Goal: Information Seeking & Learning: Learn about a topic

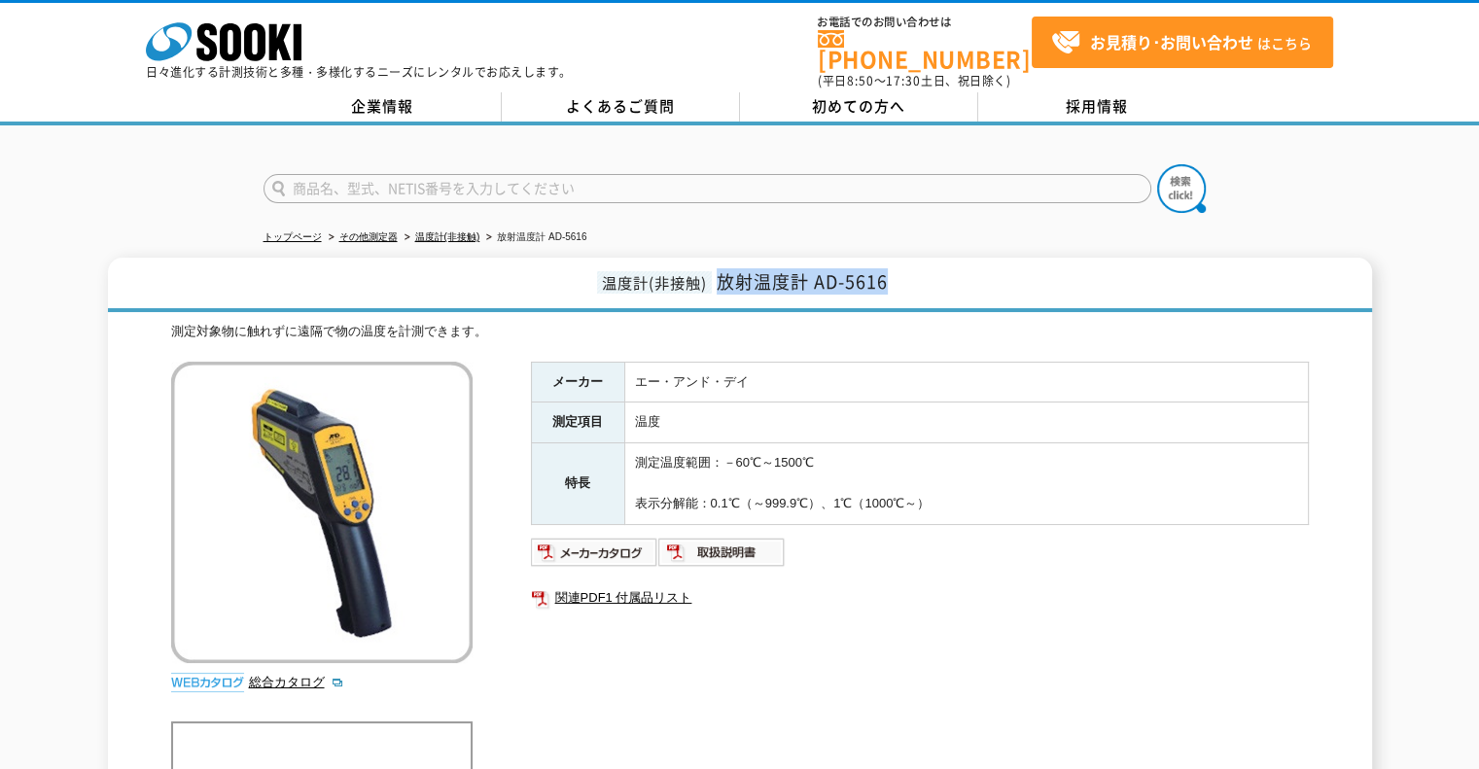
click at [760, 416] on td "温度" at bounding box center [966, 423] width 684 height 41
drag, startPoint x: 861, startPoint y: 459, endPoint x: 604, endPoint y: 443, distance: 258.1
click at [604, 443] on tr "特長 測定温度範囲：－60℃～1500℃ 表示分解能：0.1℃（～999.9℃）、1℃（1000℃～）" at bounding box center [919, 483] width 777 height 81
copy tr "特長 測定温度範囲：－60℃～1500℃"
click at [597, 543] on img at bounding box center [594, 552] width 127 height 31
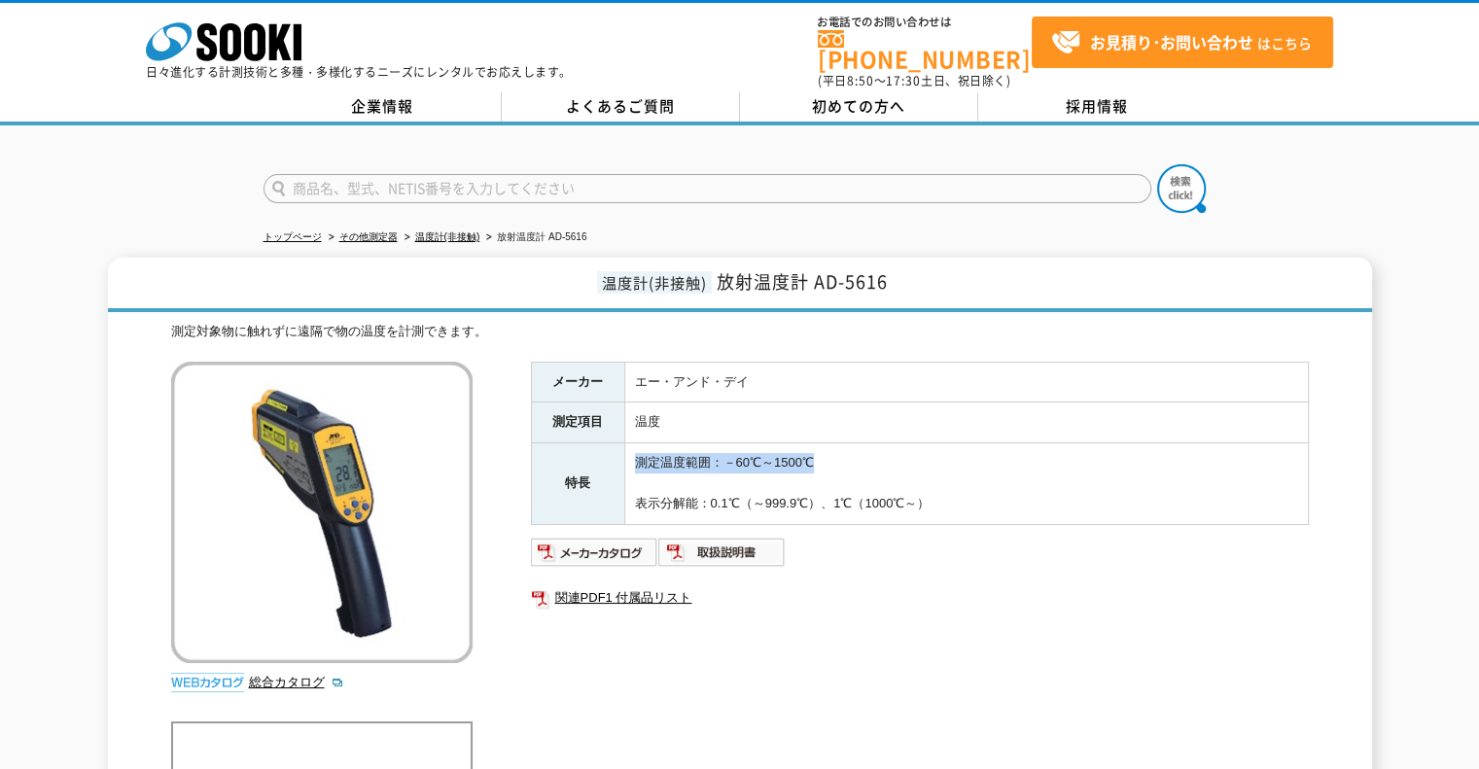
scroll to position [292, 0]
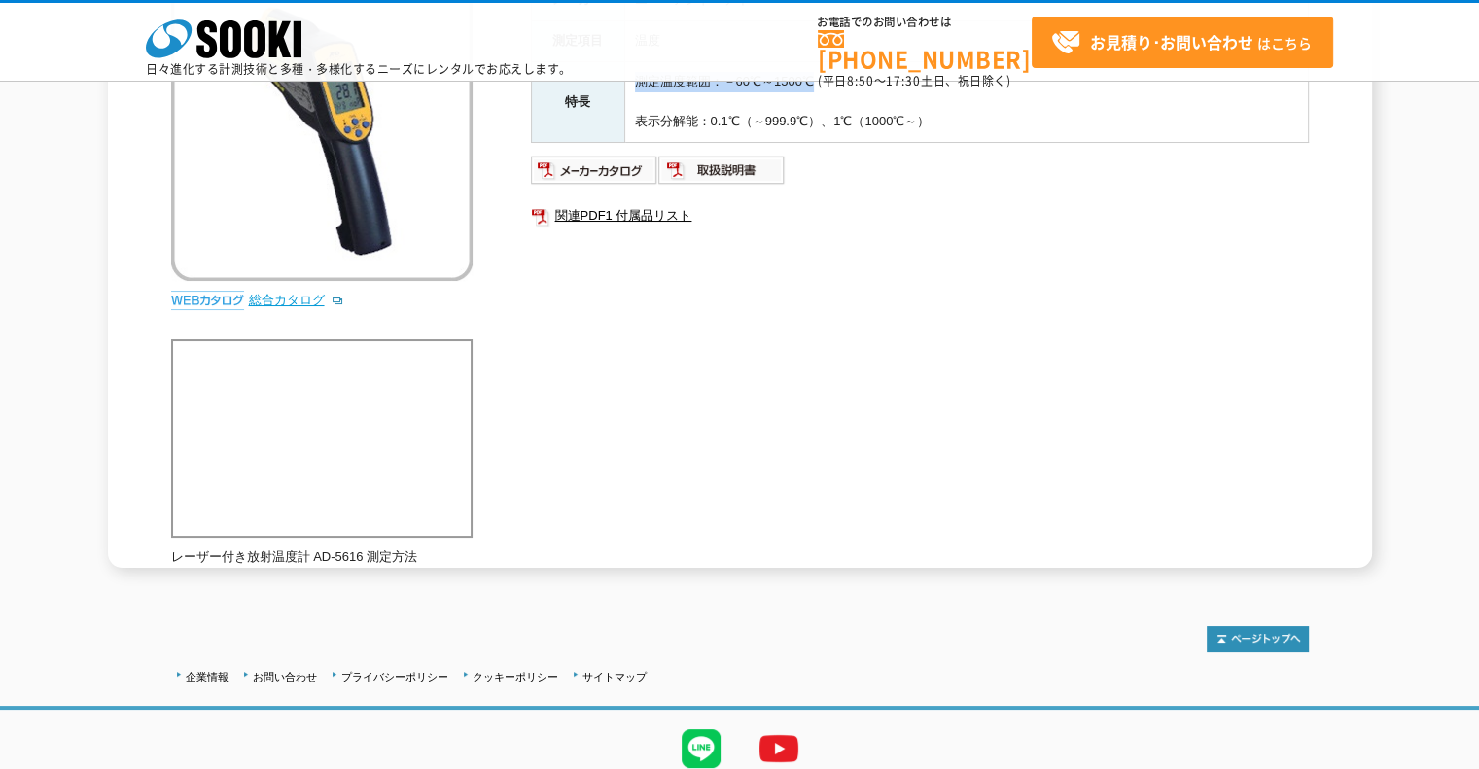
click at [299, 296] on link "総合カタログ" at bounding box center [296, 300] width 95 height 15
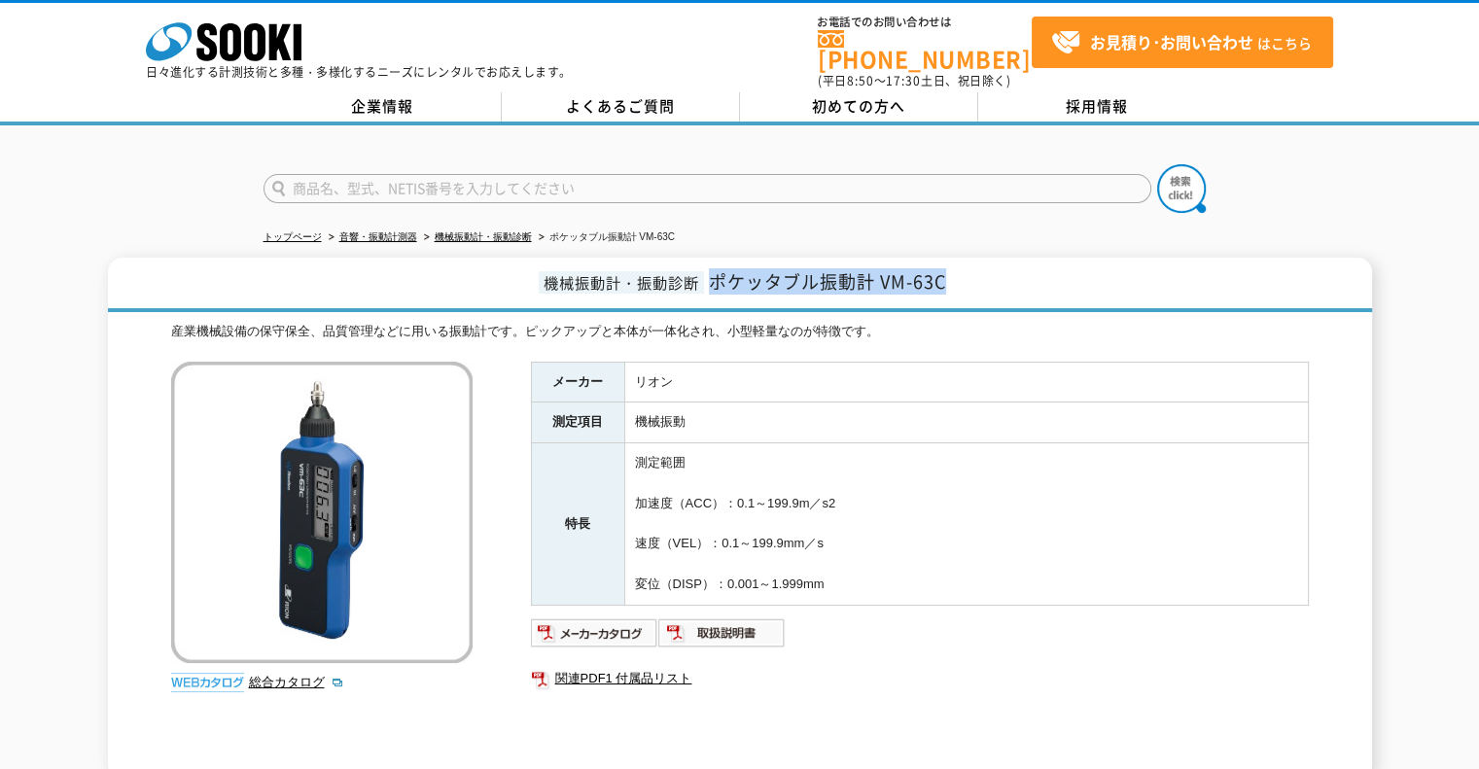
drag, startPoint x: 970, startPoint y: 267, endPoint x: 712, endPoint y: 268, distance: 258.6
click at [712, 268] on h1 "機械振動計・振動診断 ポケッタブル振動計 VM-63C" at bounding box center [740, 285] width 1264 height 54
copy span "ポケッタブル振動計 VM-63C"
click at [602, 617] on img at bounding box center [594, 632] width 127 height 31
click at [634, 617] on img at bounding box center [594, 632] width 127 height 31
